Goal: Task Accomplishment & Management: Complete application form

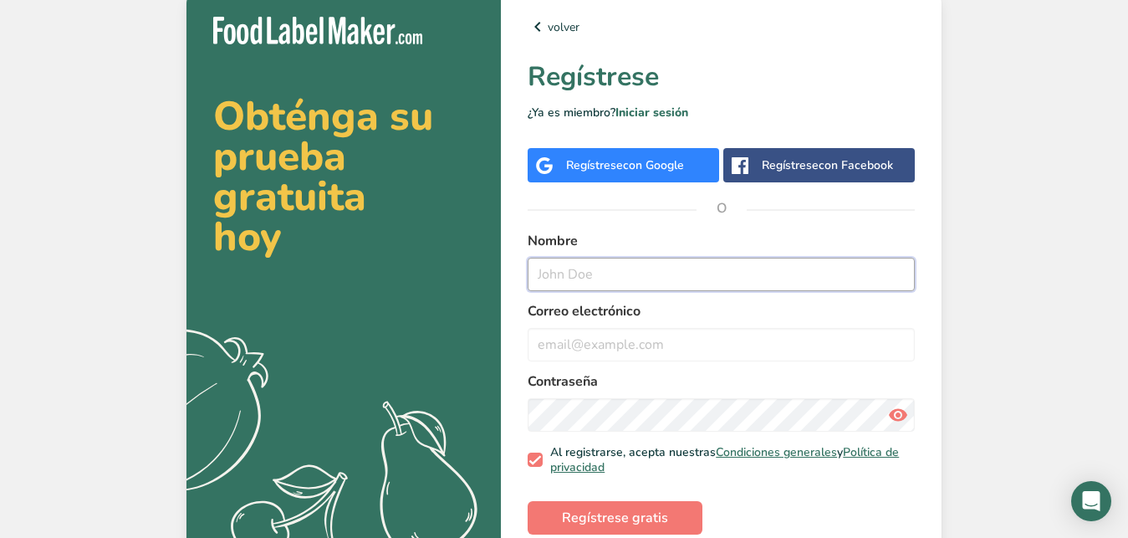
click at [592, 279] on input "text" at bounding box center [721, 274] width 387 height 33
click at [583, 164] on div "Regístrese con Google" at bounding box center [625, 165] width 118 height 18
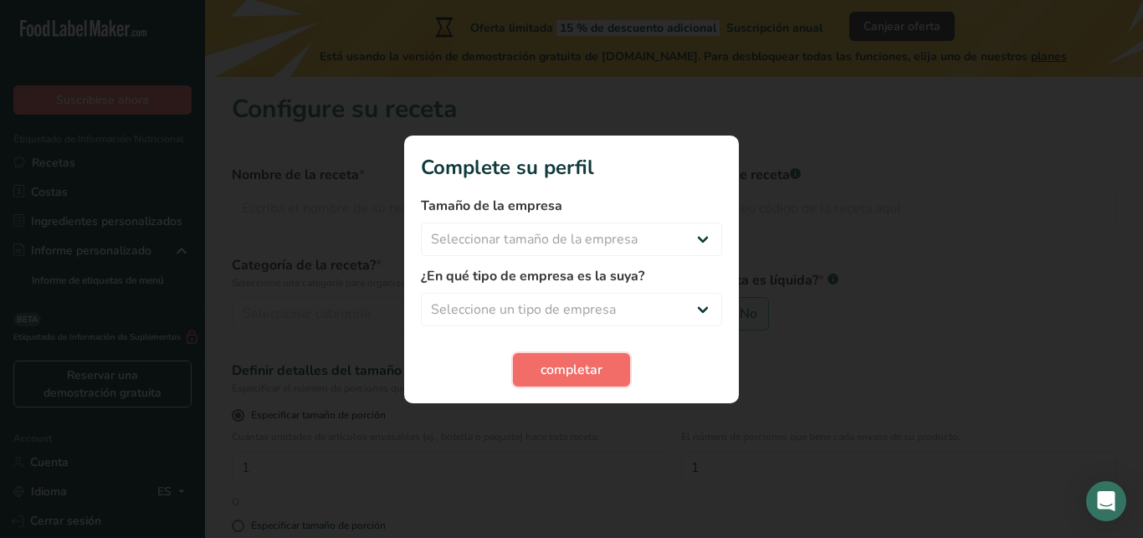
click at [589, 373] on span "completar" at bounding box center [571, 370] width 62 height 20
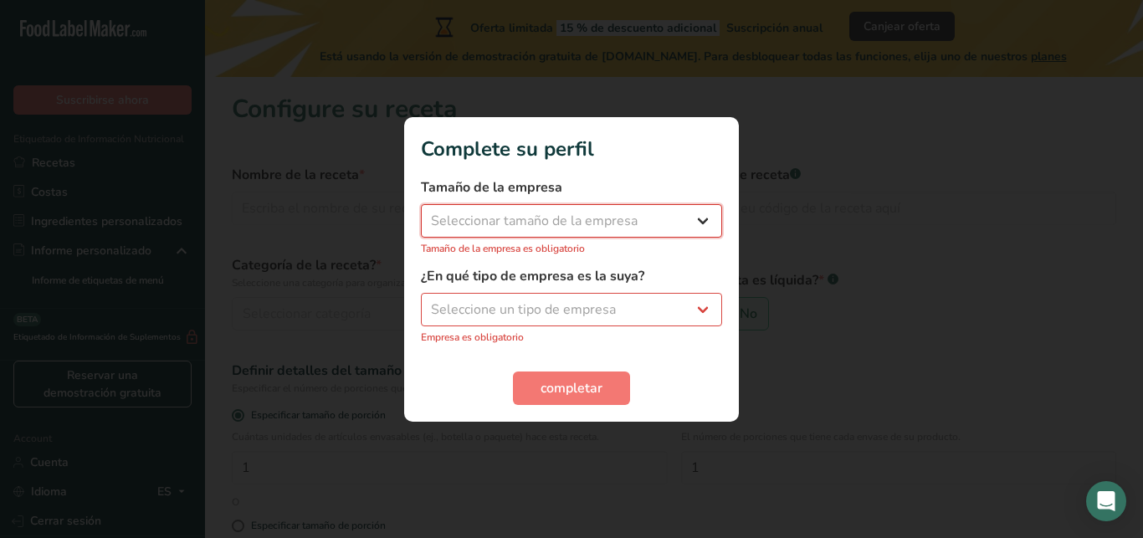
select select "1"
click option "Menos de 10 empleados" at bounding box center [0, 0] width 0 height 0
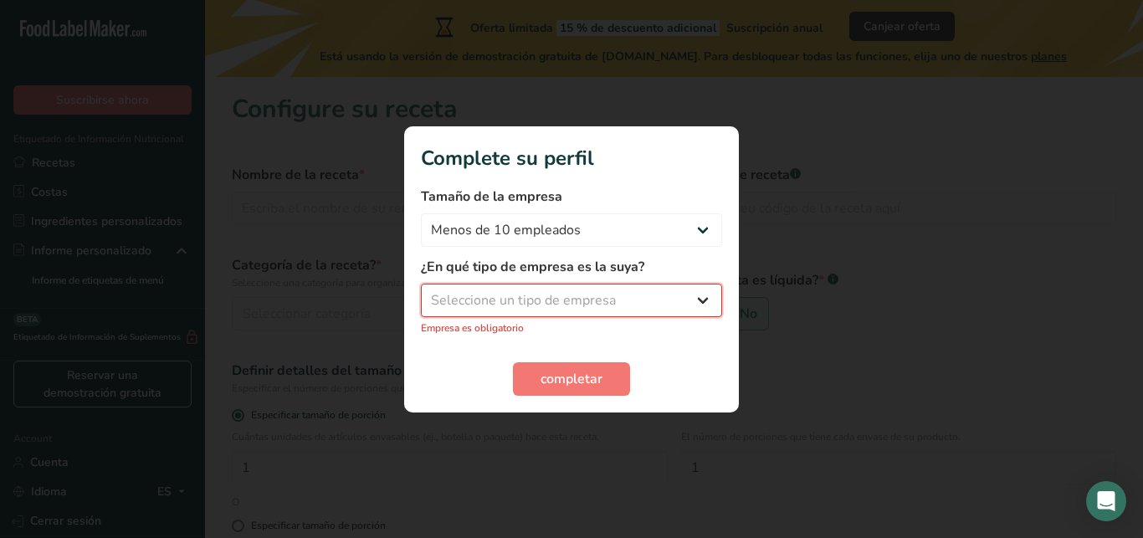
click at [421, 284] on select "Seleccione un tipo de empresa Fabricante de alimentos envasados Restaurante y c…" at bounding box center [571, 300] width 301 height 33
select select "1"
click option "Fabricante de alimentos envasados" at bounding box center [0, 0] width 0 height 0
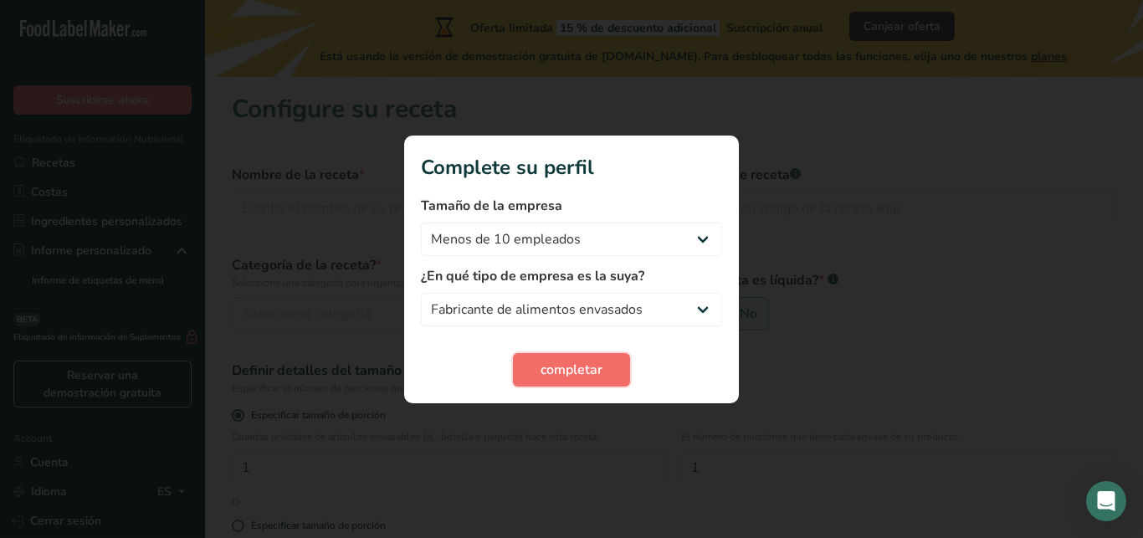
click at [559, 360] on span "completar" at bounding box center [571, 370] width 62 height 20
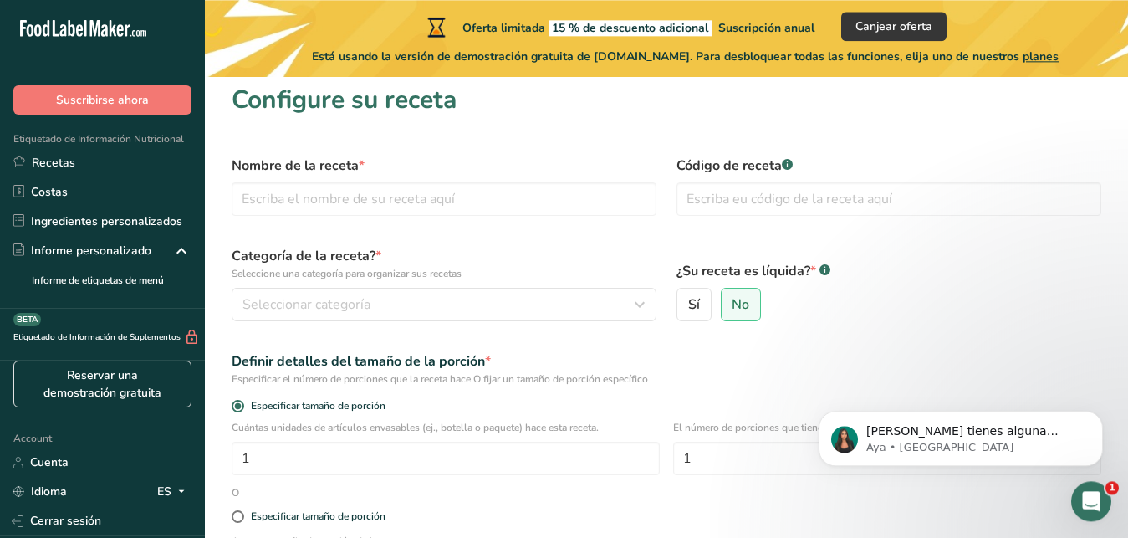
scroll to position [10, 0]
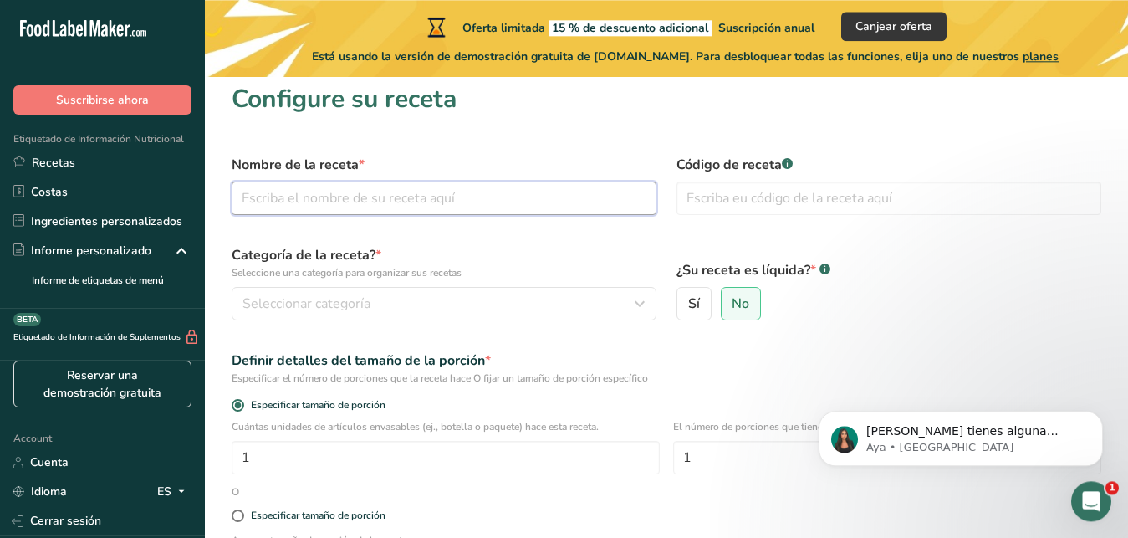
click at [346, 202] on input "text" at bounding box center [444, 198] width 425 height 33
type input "Kombucha"
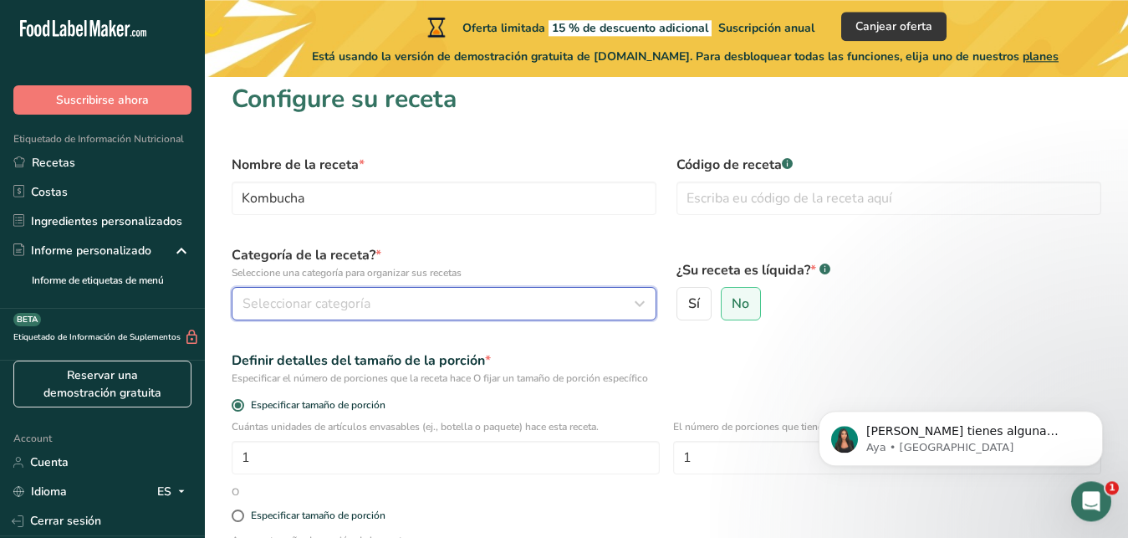
click at [353, 301] on span "Seleccionar categoría" at bounding box center [307, 304] width 128 height 20
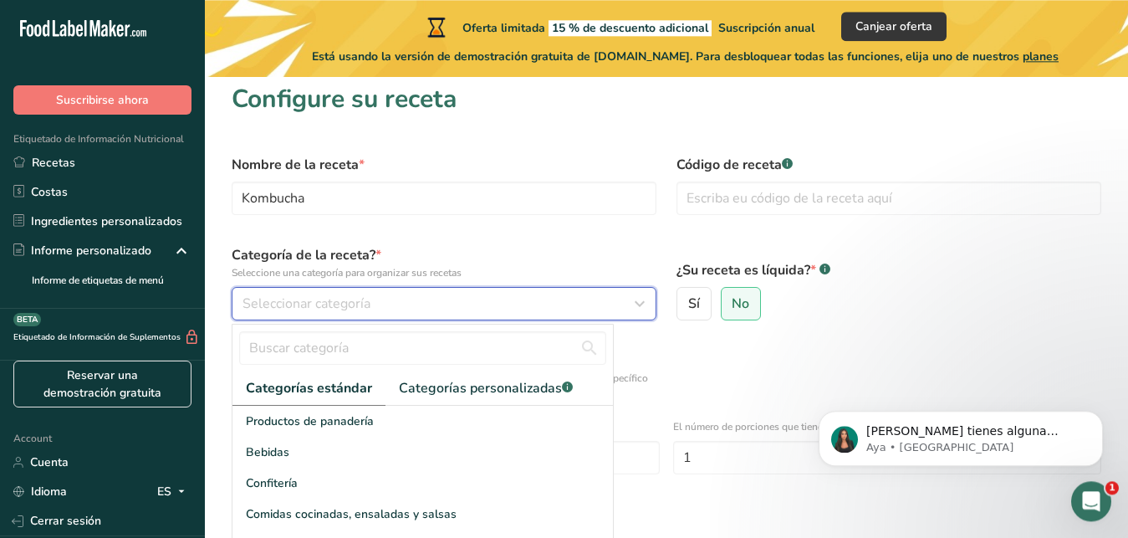
click at [637, 311] on icon "button" at bounding box center [640, 304] width 20 height 30
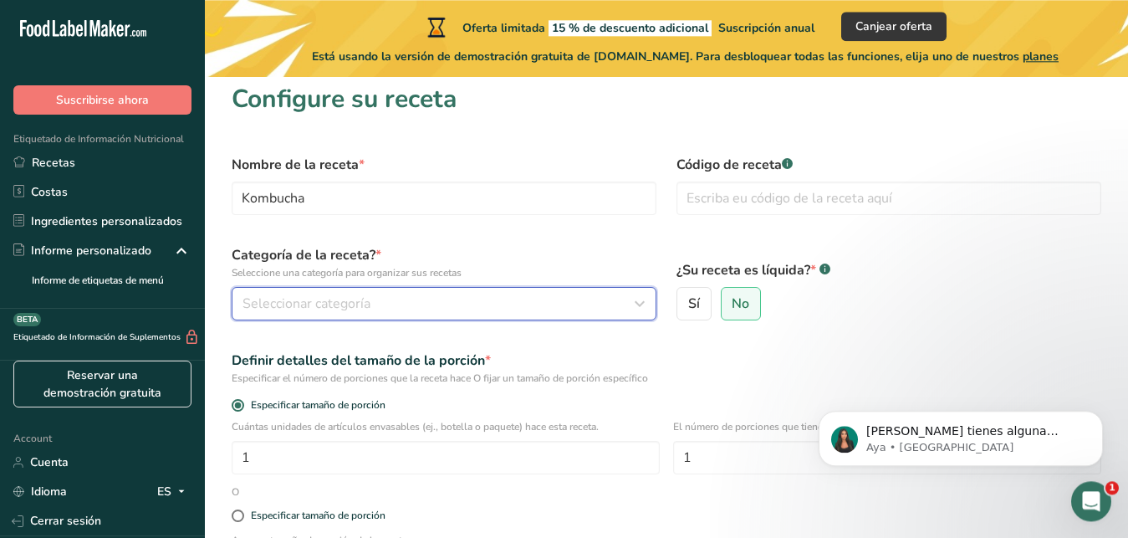
click at [599, 307] on div "Seleccionar categoría" at bounding box center [439, 304] width 393 height 20
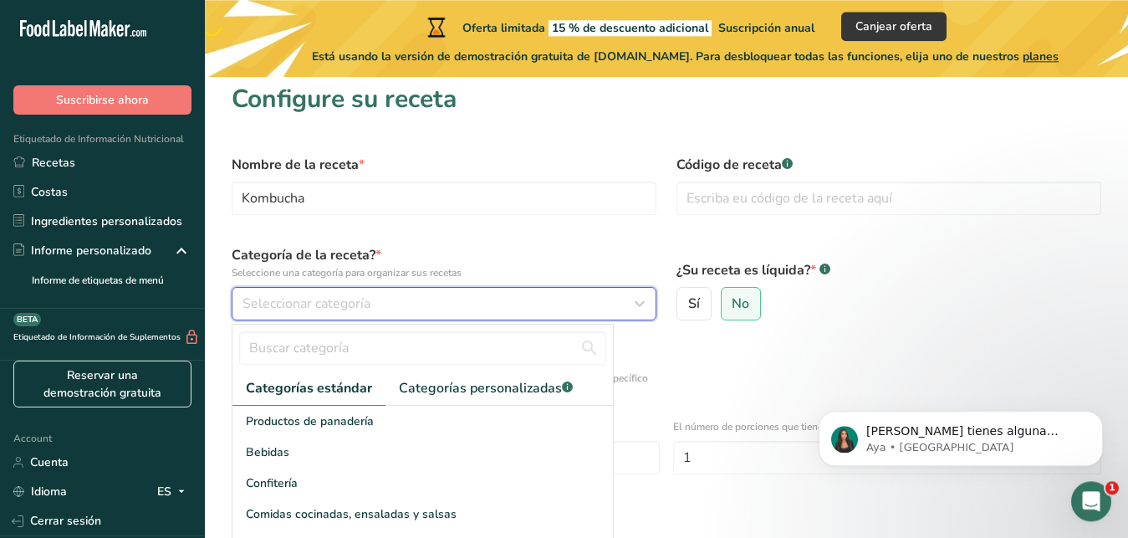
scroll to position [45, 0]
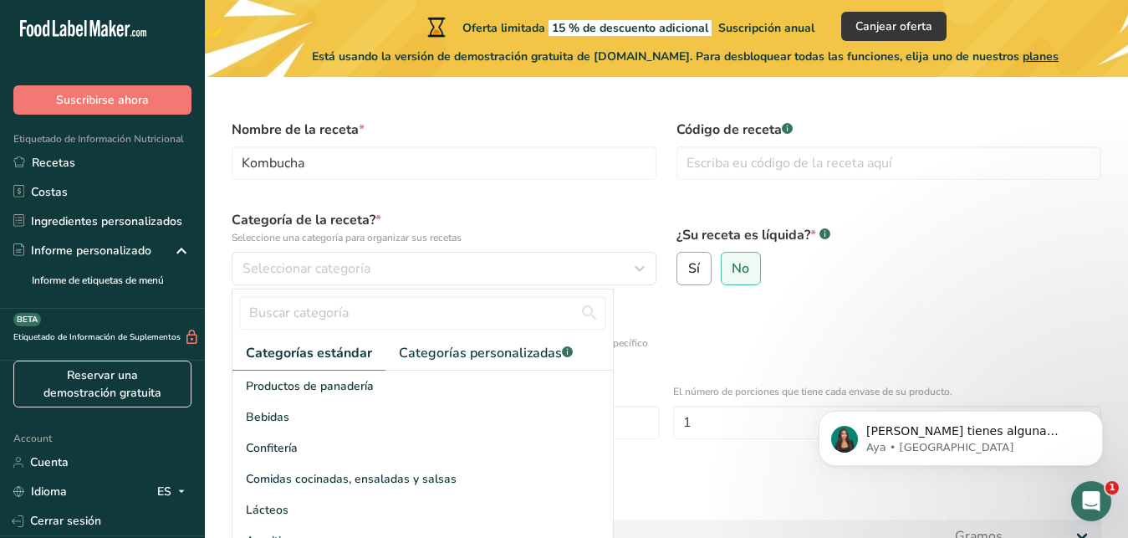
click at [703, 263] on label "Sí" at bounding box center [694, 268] width 35 height 33
click at [688, 263] on input "Sí" at bounding box center [682, 268] width 11 height 11
radio input "true"
radio input "false"
select select "22"
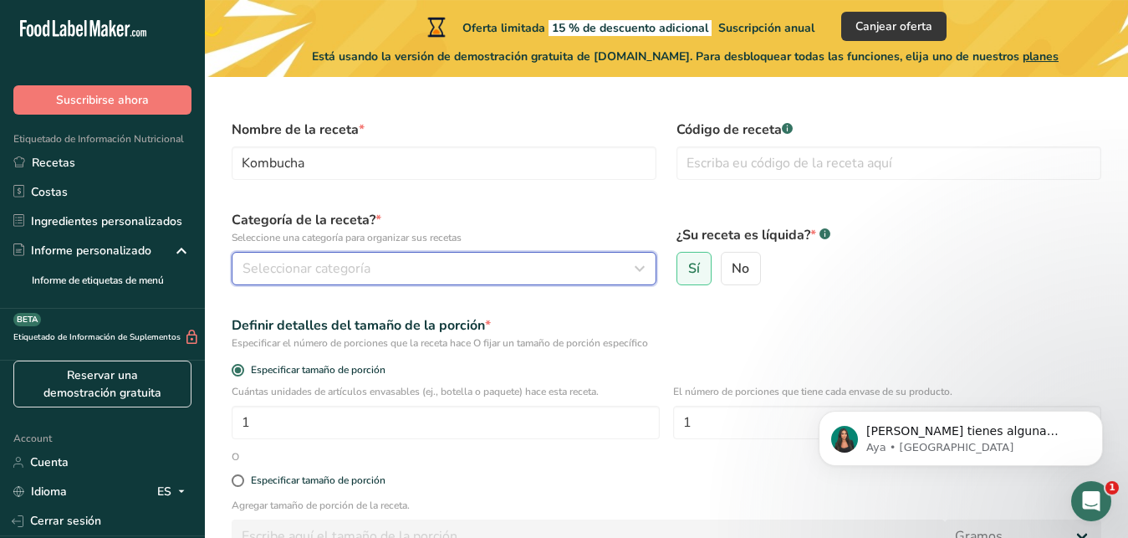
click at [628, 271] on div "Seleccionar categoría" at bounding box center [439, 268] width 393 height 20
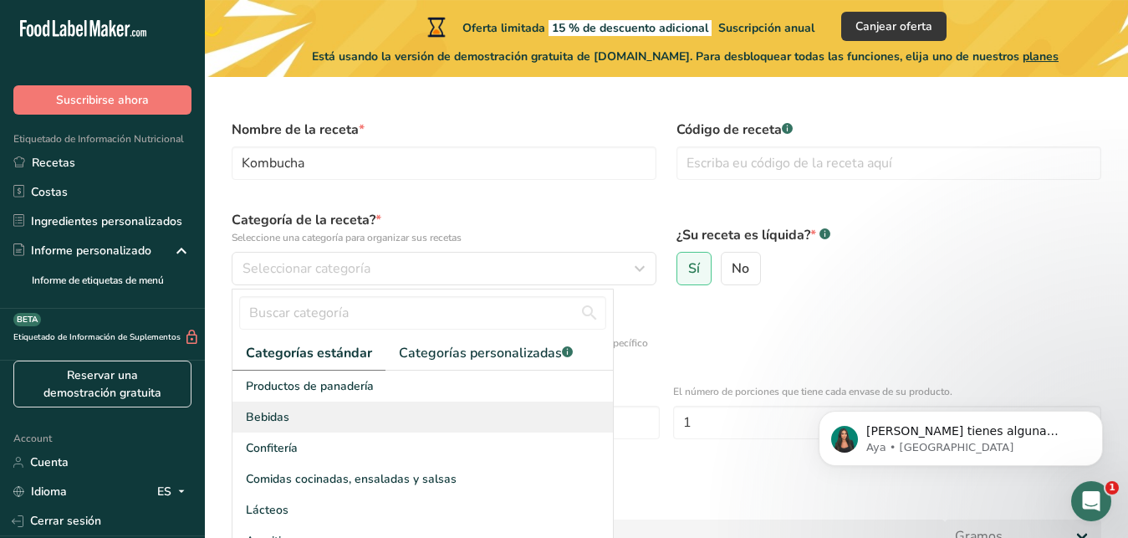
click at [293, 421] on div "Bebidas" at bounding box center [423, 416] width 381 height 31
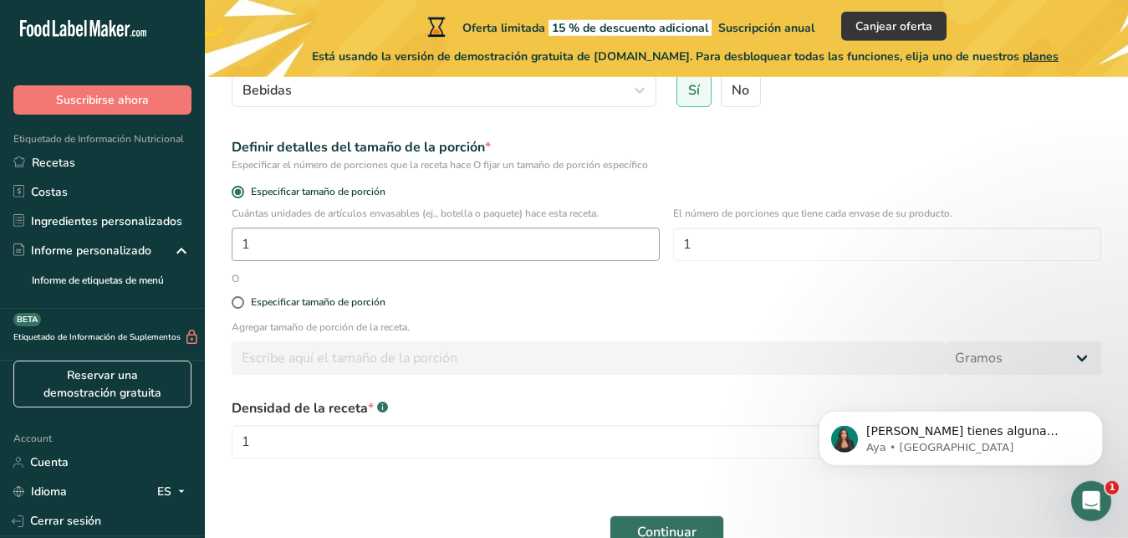
scroll to position [224, 0]
click at [239, 301] on span at bounding box center [238, 301] width 13 height 13
click at [239, 301] on input "Especificar tamaño de porción" at bounding box center [237, 301] width 11 height 11
radio input "true"
radio input "false"
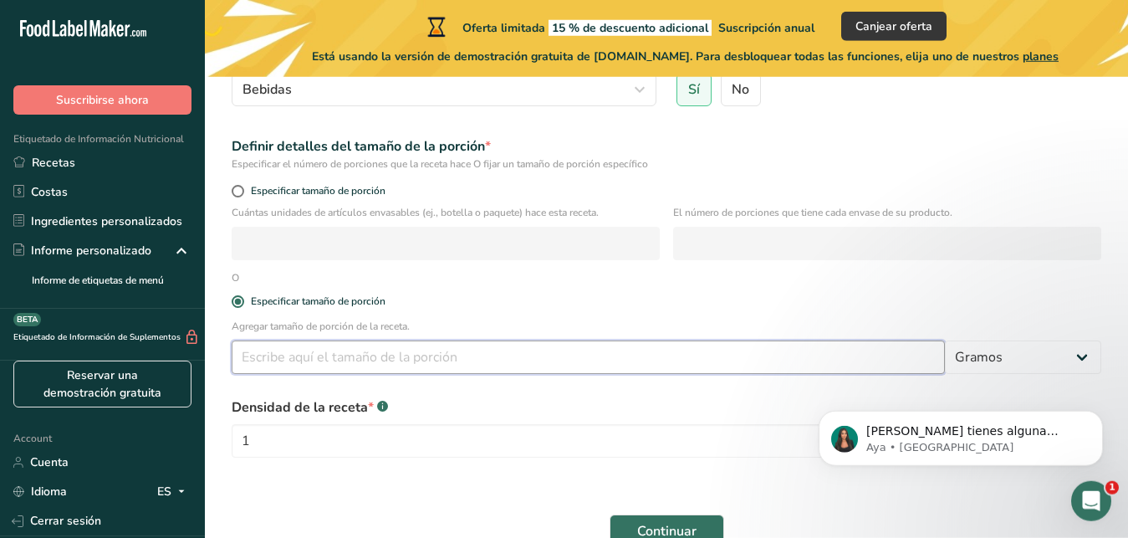
click at [284, 354] on input "number" at bounding box center [588, 356] width 713 height 33
type input "355"
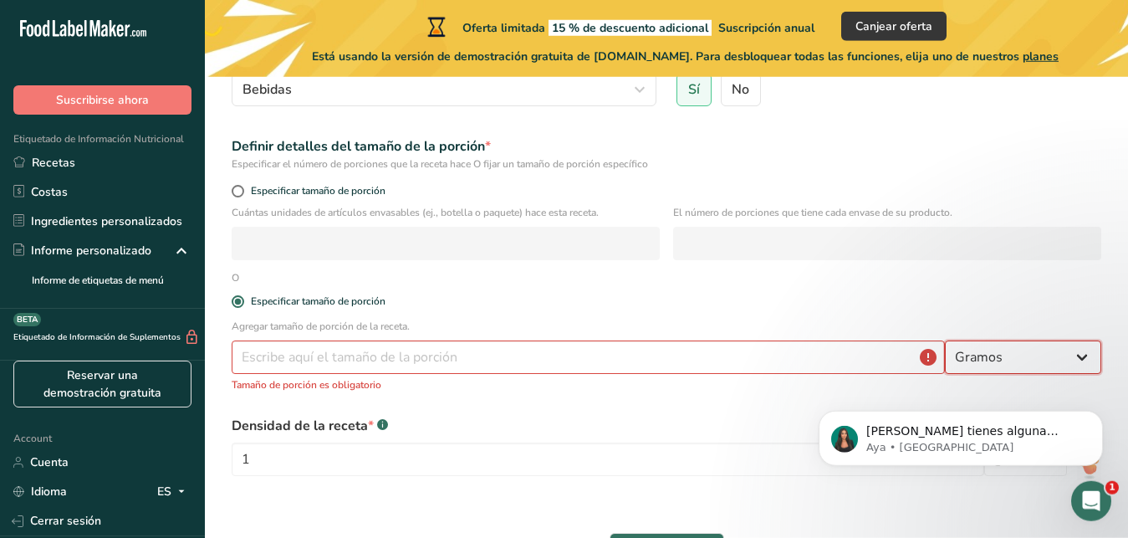
click at [945, 340] on select "Gramos kg mg mcg libras onza litro mL onza líquida cucharada cucharadita taza C…" at bounding box center [1023, 356] width 156 height 33
select select "17"
click option "mL" at bounding box center [0, 0] width 0 height 0
click at [436, 353] on input "number" at bounding box center [588, 356] width 713 height 33
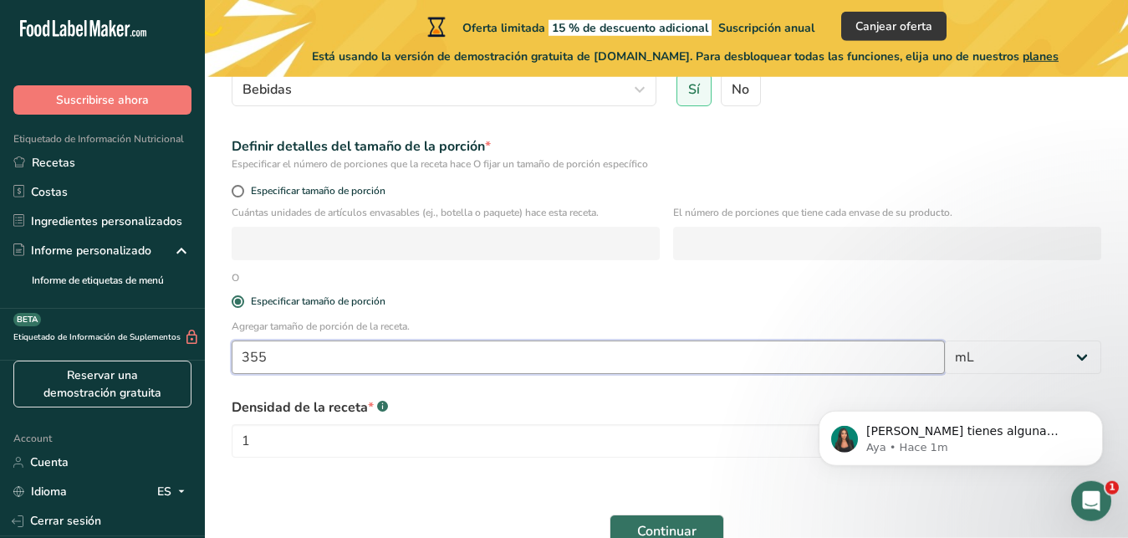
scroll to position [314, 0]
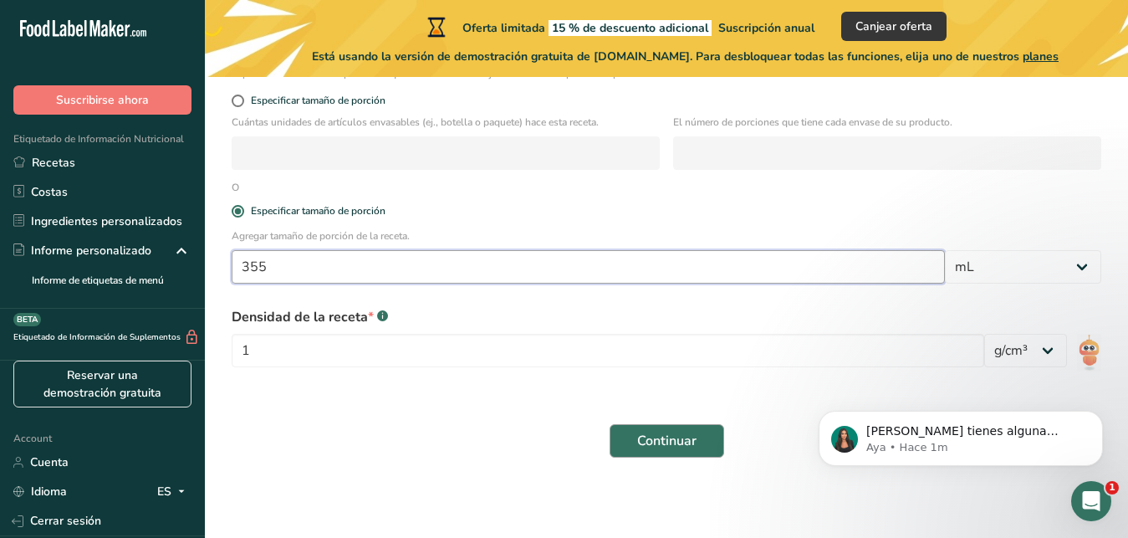
type input "355"
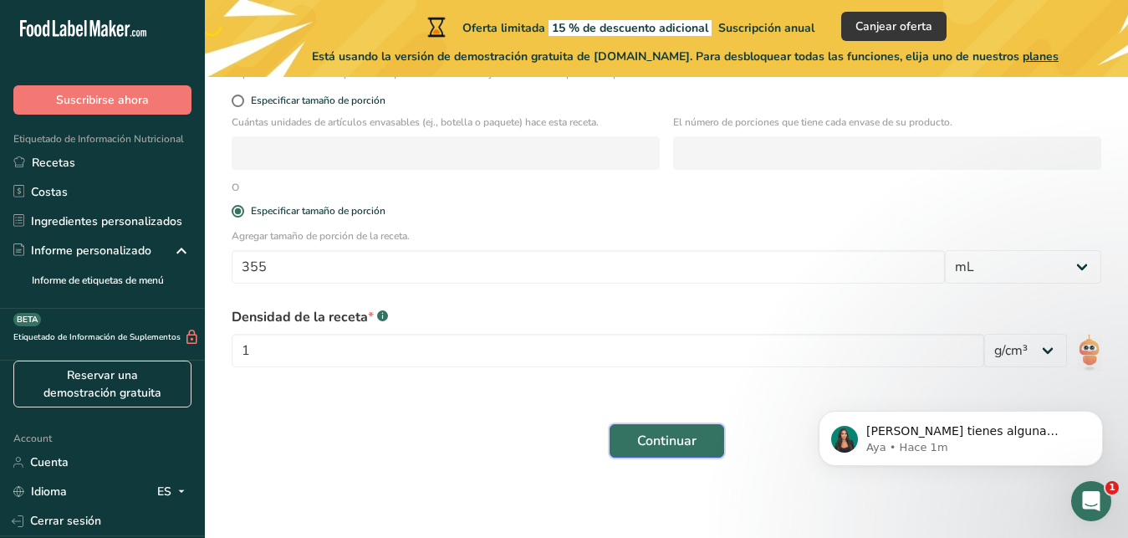
click at [672, 445] on span "Continuar" at bounding box center [666, 441] width 59 height 20
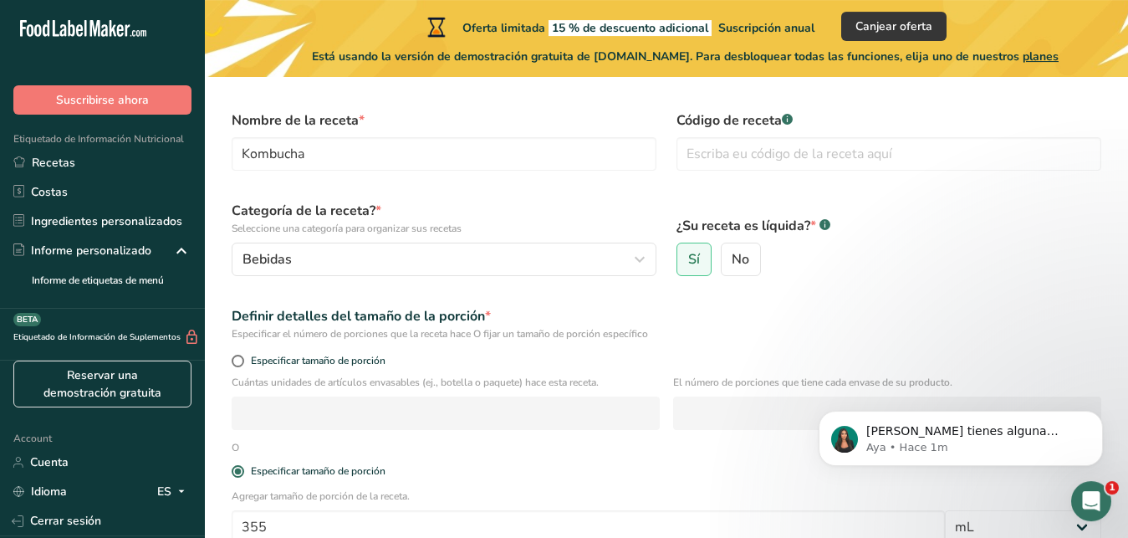
scroll to position [0, 0]
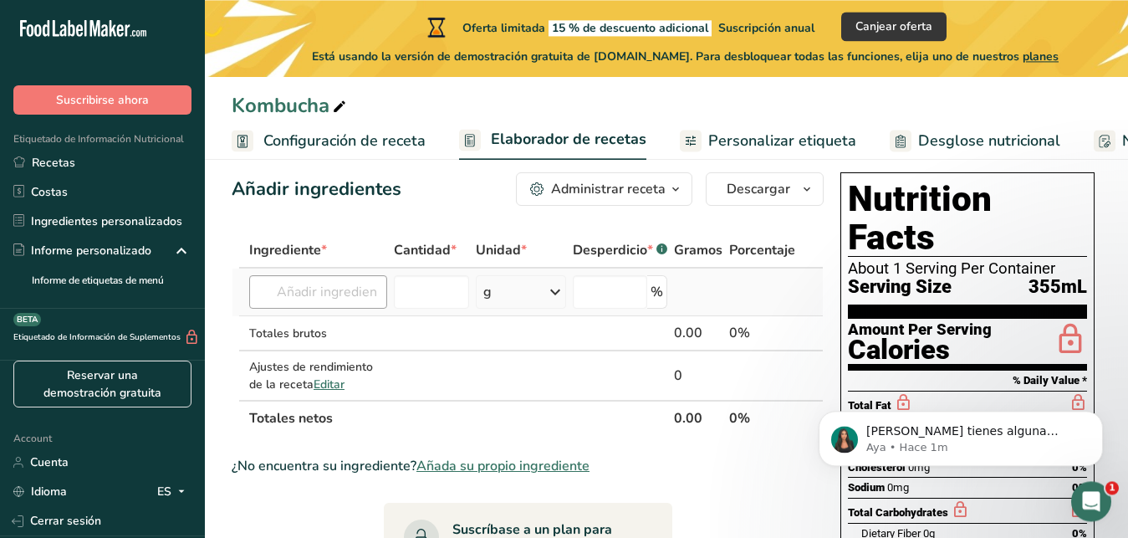
scroll to position [26, 0]
click at [340, 285] on input "text" at bounding box center [318, 290] width 138 height 33
click at [295, 294] on input "text" at bounding box center [318, 290] width 138 height 33
paste input "Agua purificada, té negro/verde, azúcar de caña, cultivo simbiótico de bacteria…"
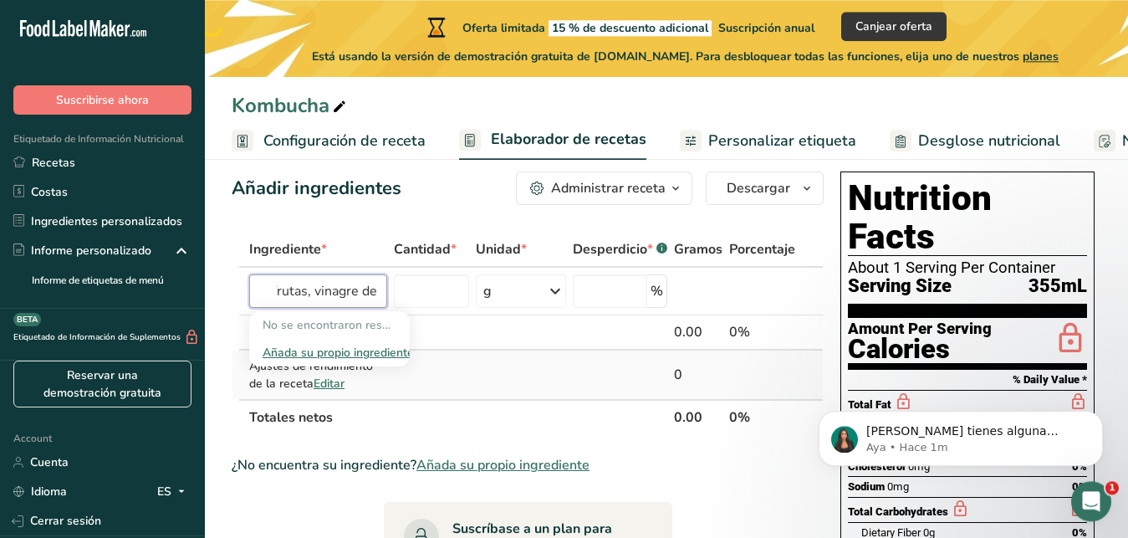
type input "Agua purificada, té negro/verde, azúcar de caña, cultivo simbiótico de bacteria…"
click at [595, 379] on td at bounding box center [620, 374] width 101 height 49
click at [360, 296] on input "text" at bounding box center [318, 290] width 138 height 33
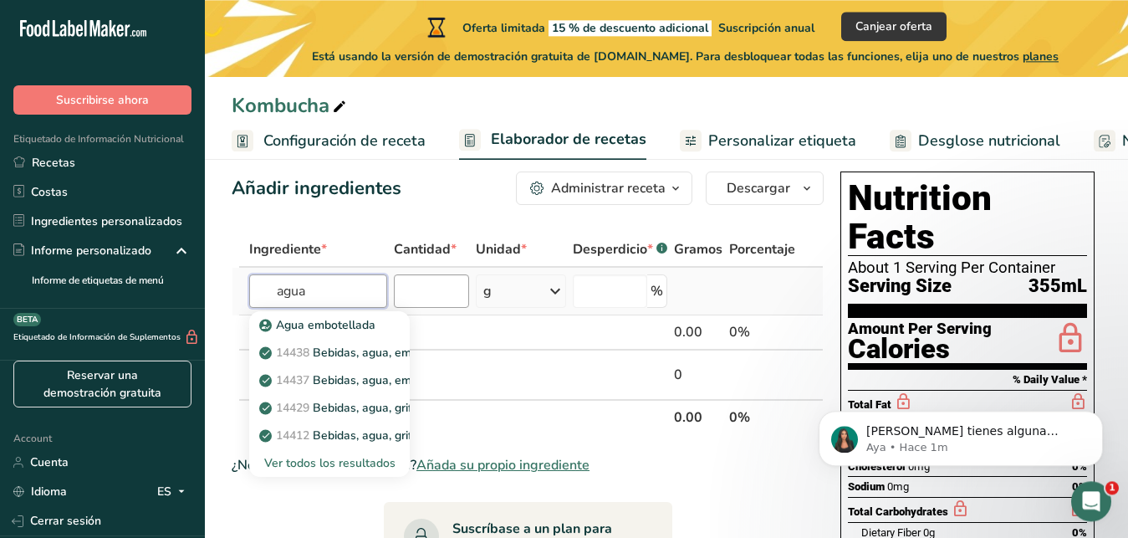
type input "agua"
click at [423, 290] on input "number" at bounding box center [431, 290] width 75 height 33
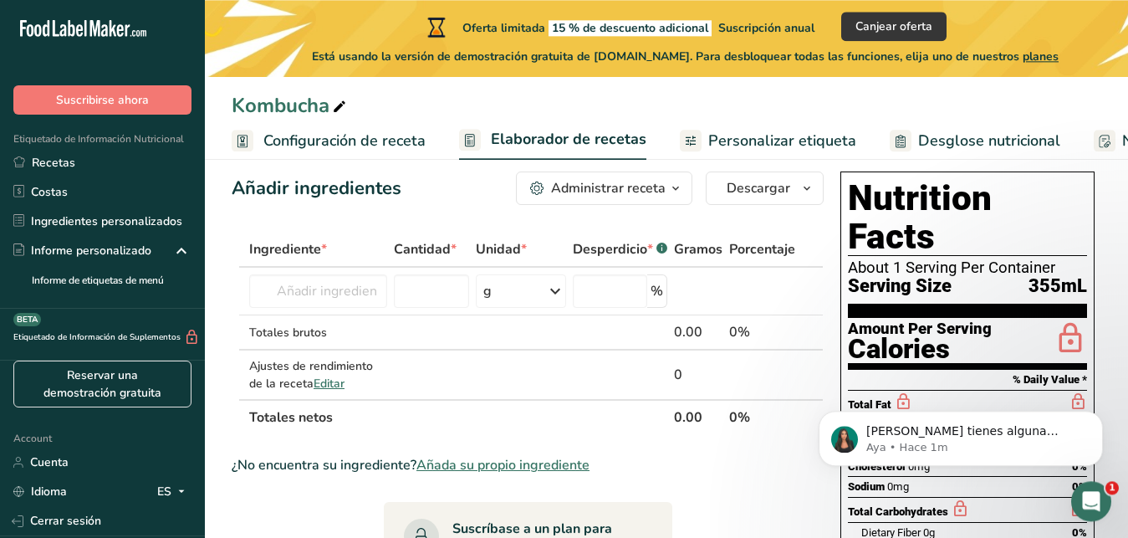
click at [691, 466] on div "¿No encuentra su ingrediente? Añada su propio ingrediente" at bounding box center [528, 465] width 592 height 20
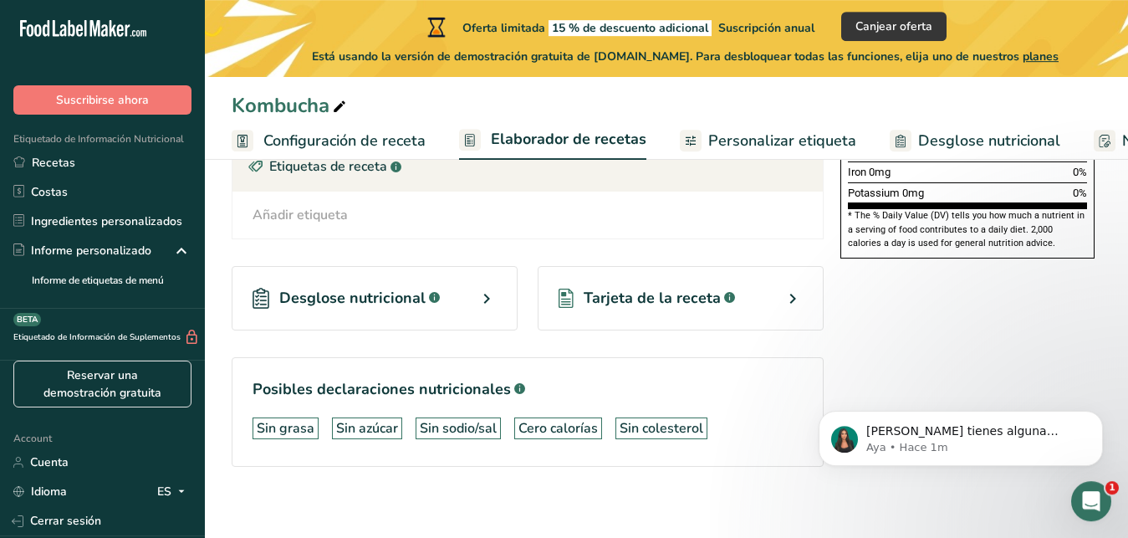
scroll to position [527, 0]
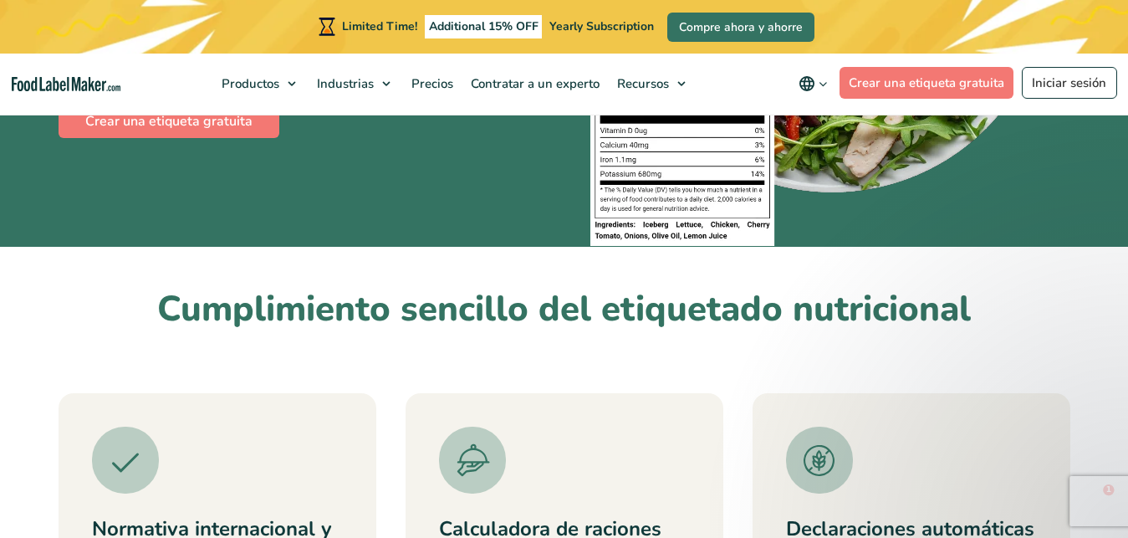
scroll to position [417, 0]
